Goal: Find specific page/section: Find specific page/section

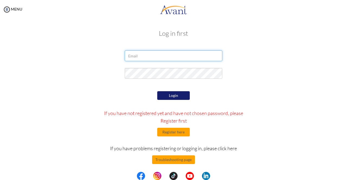
click at [183, 57] on input "email" at bounding box center [174, 55] width 98 height 11
type input "[EMAIL_ADDRESS][DOMAIN_NAME]"
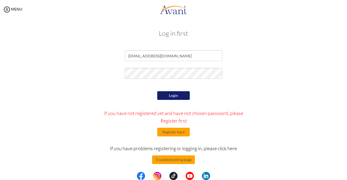
click at [183, 94] on button "Login" at bounding box center [173, 95] width 33 height 9
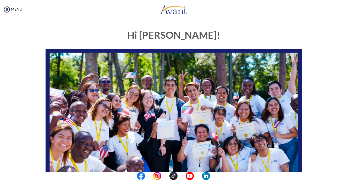
click at [336, 25] on div "Hi Karolina! START HERE: Avant Video Library My Process My Resources About Avan…" at bounding box center [173, 169] width 336 height 290
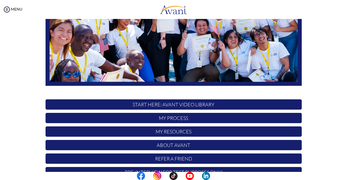
scroll to position [121, 0]
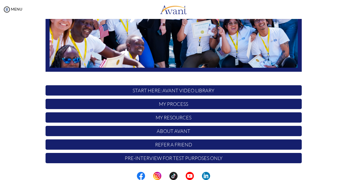
click at [239, 131] on p "About Avant" at bounding box center [174, 131] width 256 height 10
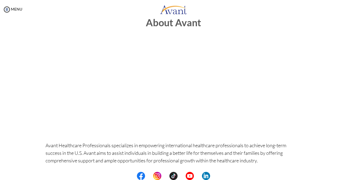
scroll to position [0, 0]
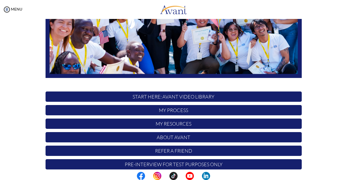
scroll to position [121, 0]
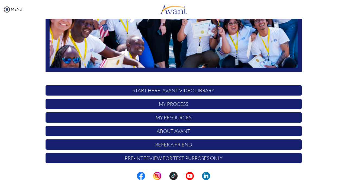
click at [252, 121] on p "My Resources" at bounding box center [174, 118] width 256 height 10
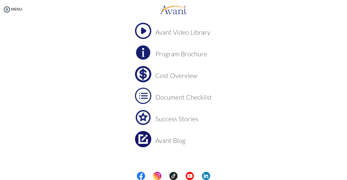
scroll to position [39, 0]
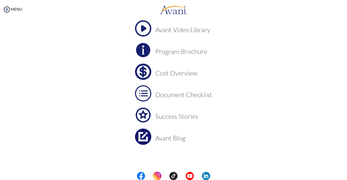
click at [173, 74] on h3 "Cost Overview" at bounding box center [183, 73] width 57 height 7
click at [184, 50] on h3 "Program Brochure" at bounding box center [183, 51] width 57 height 7
